Goal: Task Accomplishment & Management: Use online tool/utility

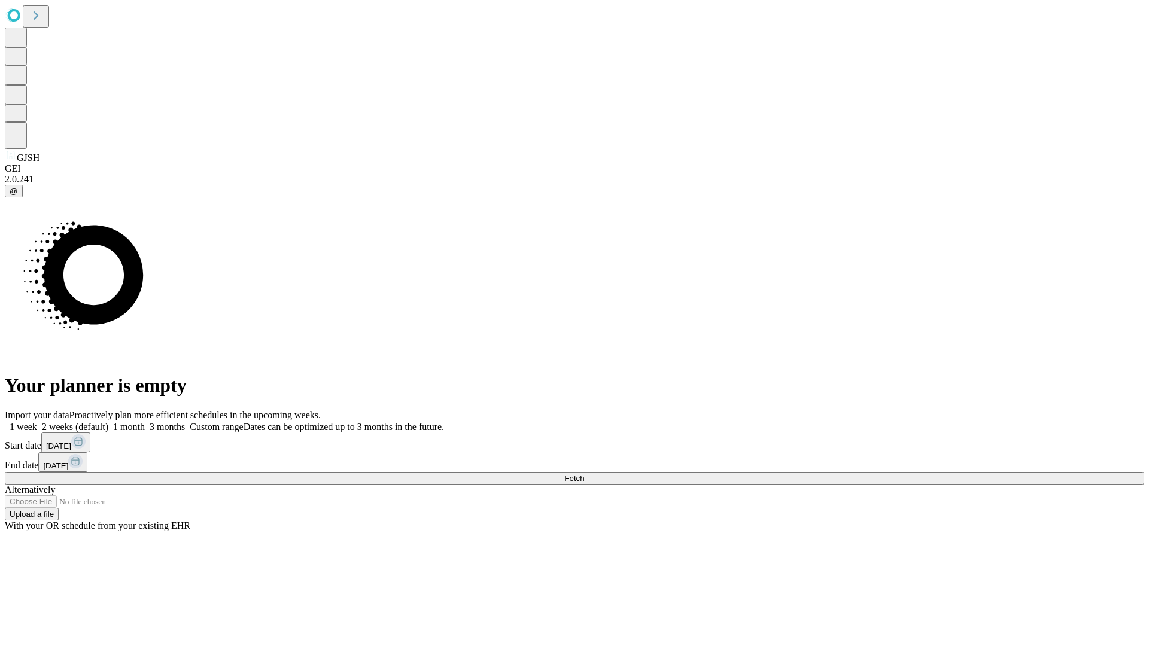
click at [584, 474] on span "Fetch" at bounding box center [574, 478] width 20 height 9
